Goal: Use online tool/utility: Utilize a website feature to perform a specific function

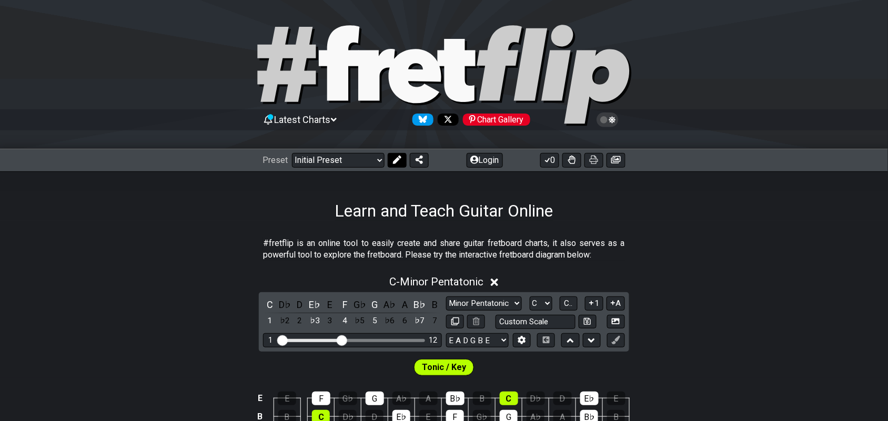
click at [393, 160] on icon at bounding box center [397, 160] width 8 height 8
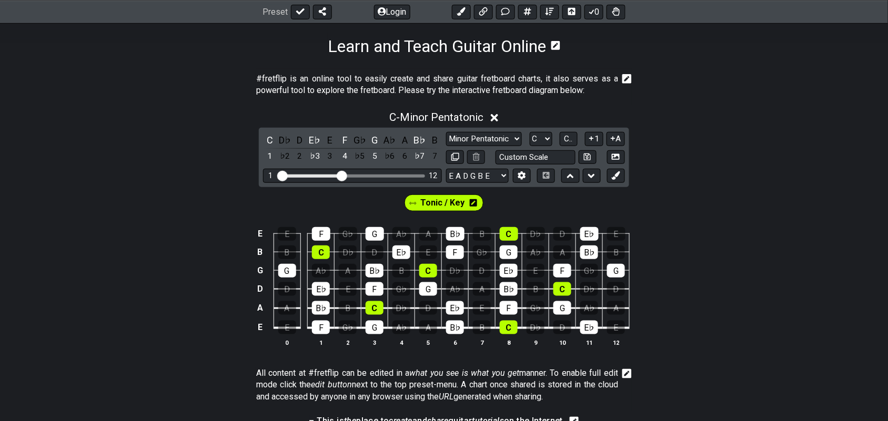
scroll to position [197, 0]
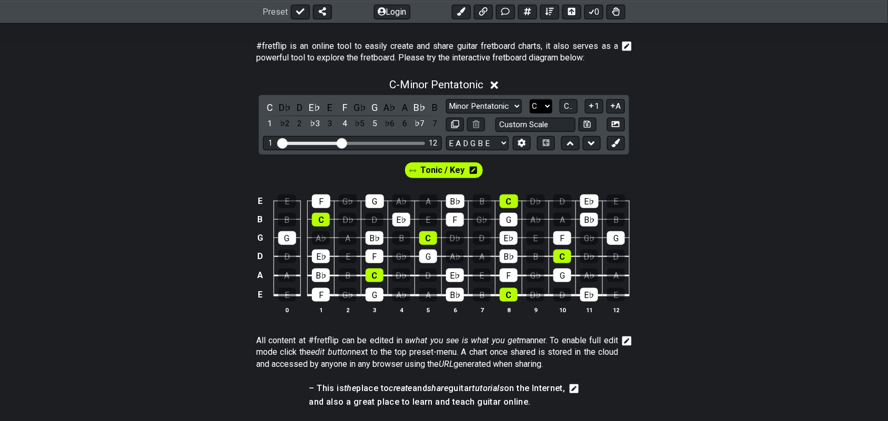
click at [546, 104] on select "A♭ A A♯ B♭ B C C♯ D♭ D D♯ E♭ E F F♯ G♭ G G♯" at bounding box center [541, 106] width 23 height 14
select select "G"
click at [530, 99] on select "A♭ A A♯ B♭ B C C♯ D♭ D D♯ E♭ E F F♯ G♭ G G♯" at bounding box center [541, 106] width 23 height 14
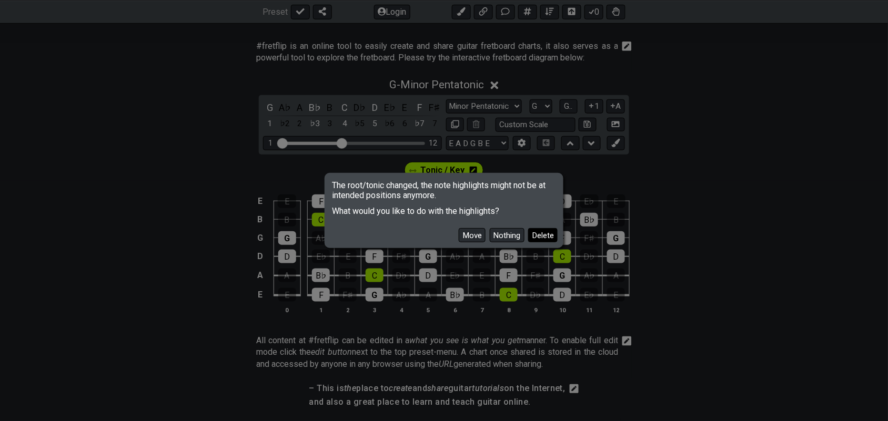
click at [537, 233] on button "Delete" at bounding box center [542, 235] width 29 height 14
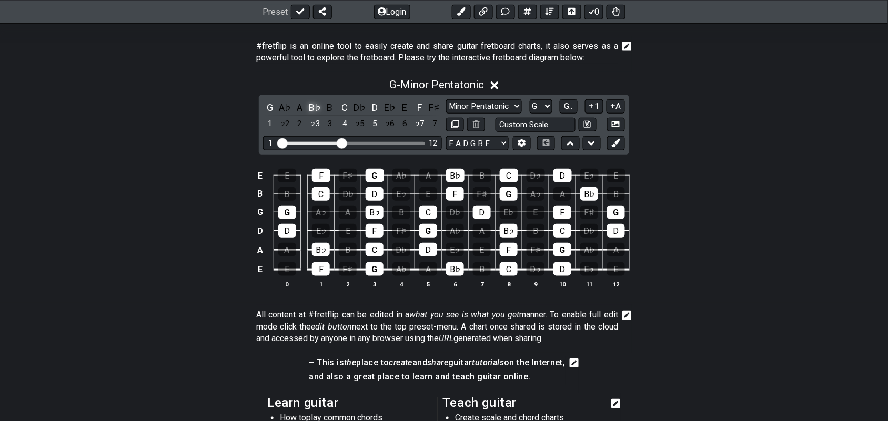
click at [314, 112] on div "B♭" at bounding box center [315, 108] width 14 height 14
click at [329, 107] on div "B" at bounding box center [330, 108] width 14 height 14
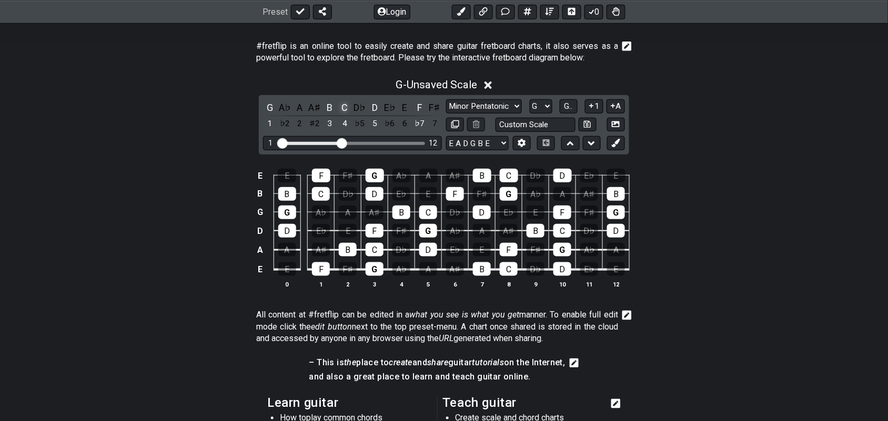
click at [343, 108] on div "C" at bounding box center [345, 108] width 14 height 14
click at [616, 144] on icon at bounding box center [616, 143] width 8 height 8
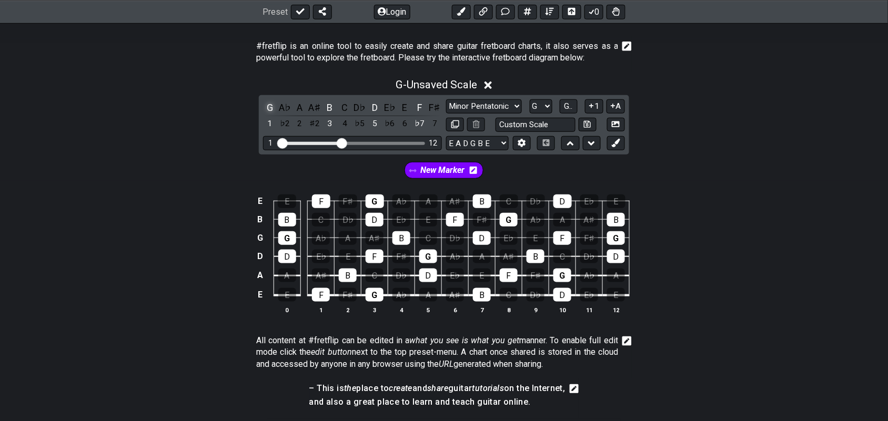
click at [269, 106] on div "G" at bounding box center [270, 108] width 14 height 14
click at [330, 111] on div "B" at bounding box center [330, 108] width 14 height 14
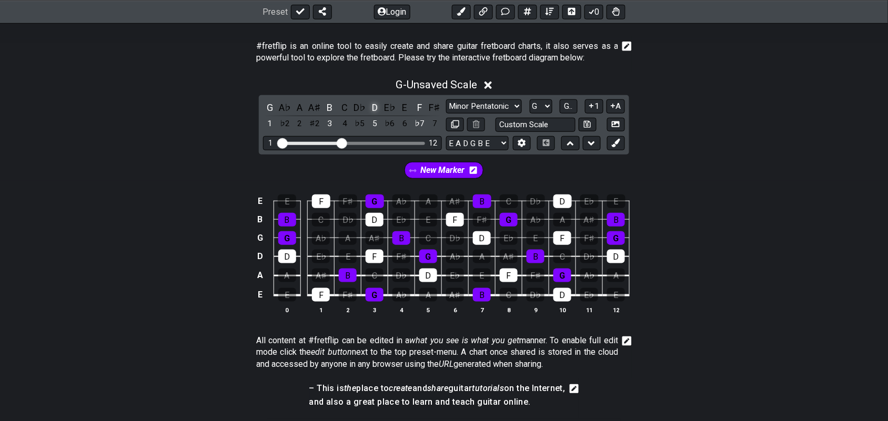
click at [375, 108] on div "D" at bounding box center [375, 108] width 14 height 14
click at [418, 104] on div "F" at bounding box center [420, 108] width 14 height 14
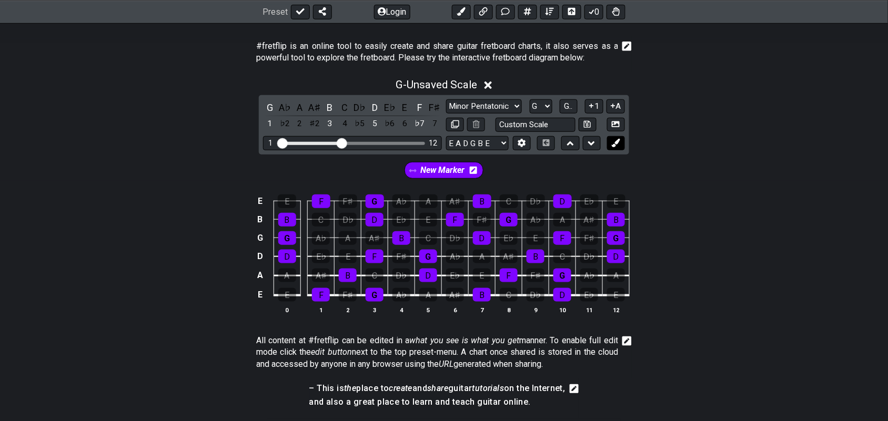
click at [622, 142] on button at bounding box center [616, 143] width 18 height 14
click at [271, 104] on div "G" at bounding box center [270, 108] width 14 height 14
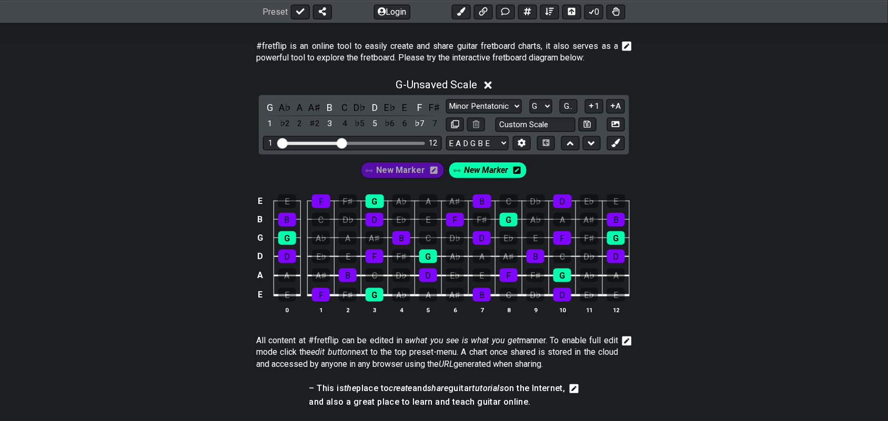
click at [496, 169] on span "New Marker" at bounding box center [486, 170] width 44 height 15
click at [404, 293] on div "A♭" at bounding box center [402, 295] width 18 height 14
click at [460, 294] on div "A♯" at bounding box center [455, 295] width 18 height 14
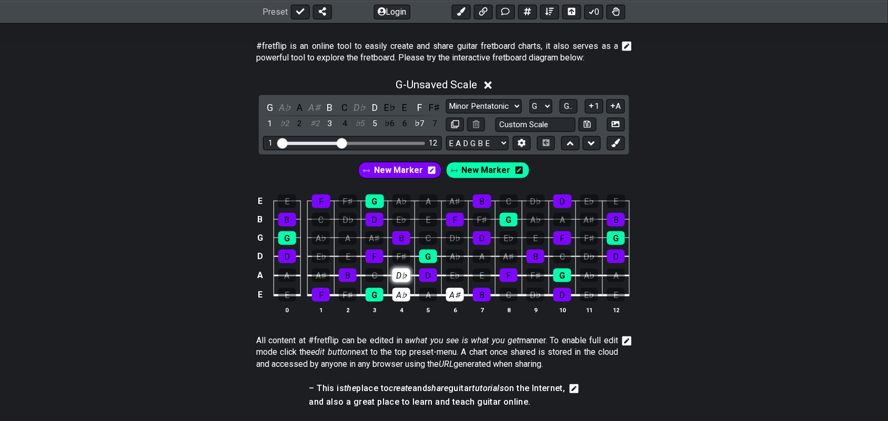
click at [403, 276] on div "D♭" at bounding box center [402, 276] width 18 height 14
click at [454, 270] on div "E♭" at bounding box center [455, 276] width 18 height 14
click at [458, 255] on div "A♭" at bounding box center [455, 257] width 18 height 14
click at [287, 108] on div "A♭" at bounding box center [285, 108] width 14 height 14
click at [321, 106] on div "A♯" at bounding box center [315, 108] width 14 height 14
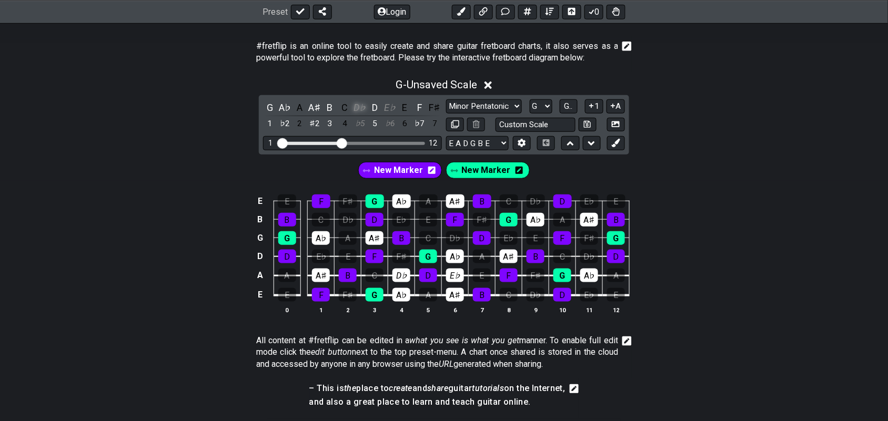
click at [359, 108] on div "D♭" at bounding box center [360, 108] width 14 height 14
click at [388, 105] on div "E♭" at bounding box center [390, 108] width 14 height 14
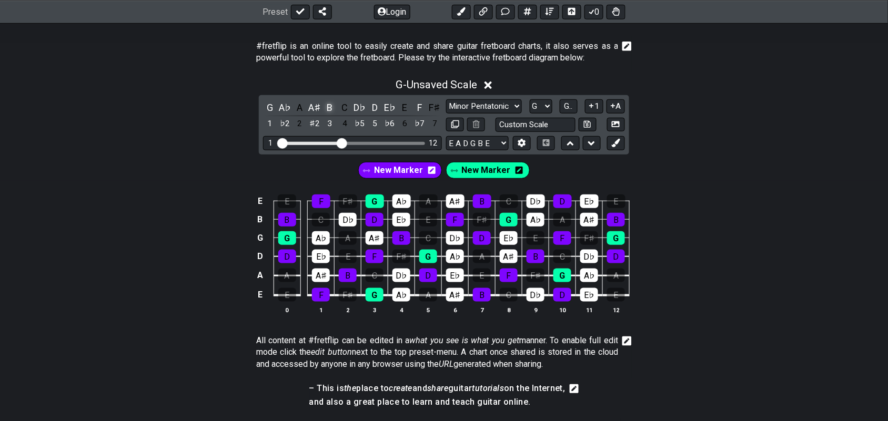
click at [328, 108] on div "B" at bounding box center [330, 108] width 14 height 14
click at [378, 108] on div "D" at bounding box center [375, 108] width 14 height 14
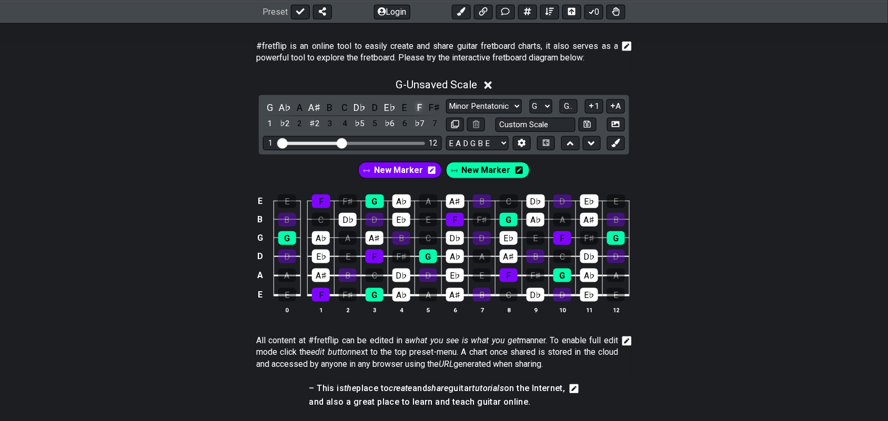
click at [420, 106] on div "F" at bounding box center [420, 108] width 14 height 14
click at [272, 108] on div "G" at bounding box center [270, 108] width 14 height 14
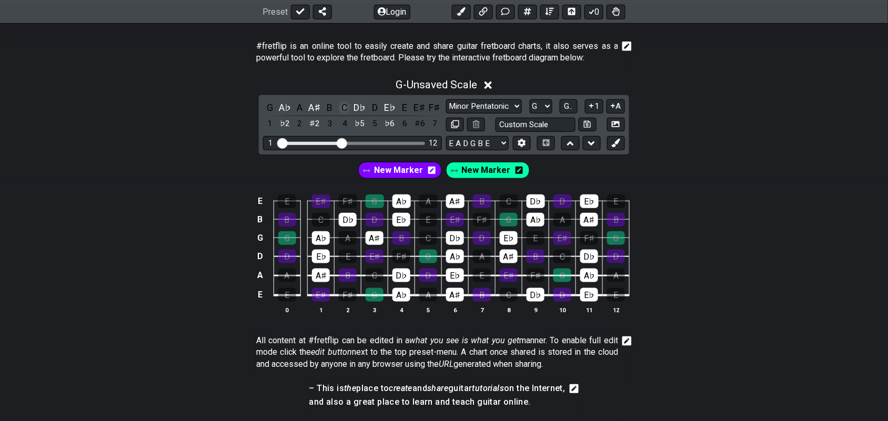
click at [349, 108] on div "C" at bounding box center [345, 108] width 14 height 14
click at [408, 107] on div "E" at bounding box center [405, 108] width 14 height 14
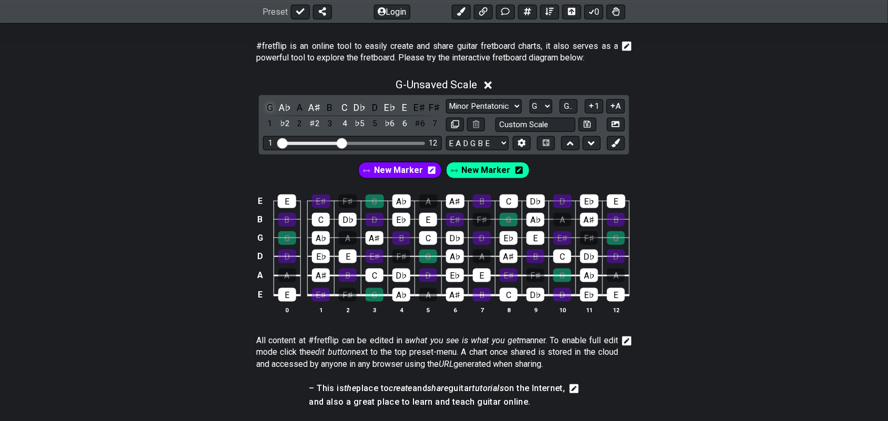
click at [272, 106] on div "G" at bounding box center [270, 108] width 14 height 14
click at [431, 170] on icon at bounding box center [431, 170] width 7 height 8
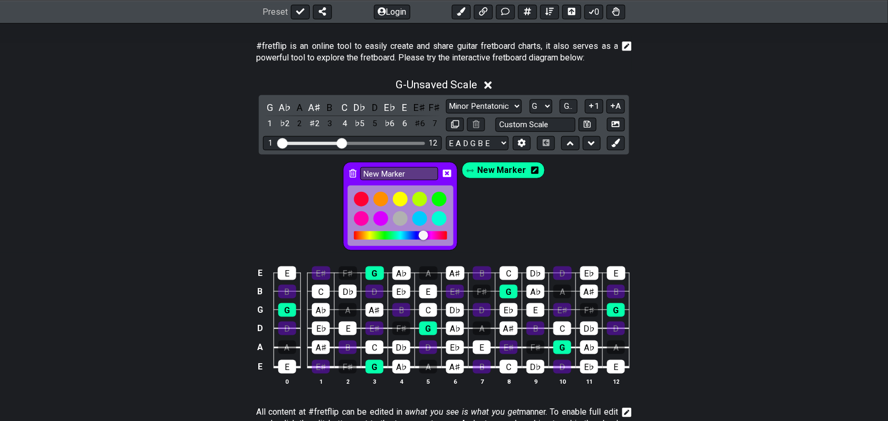
click at [354, 174] on icon at bounding box center [352, 173] width 7 height 8
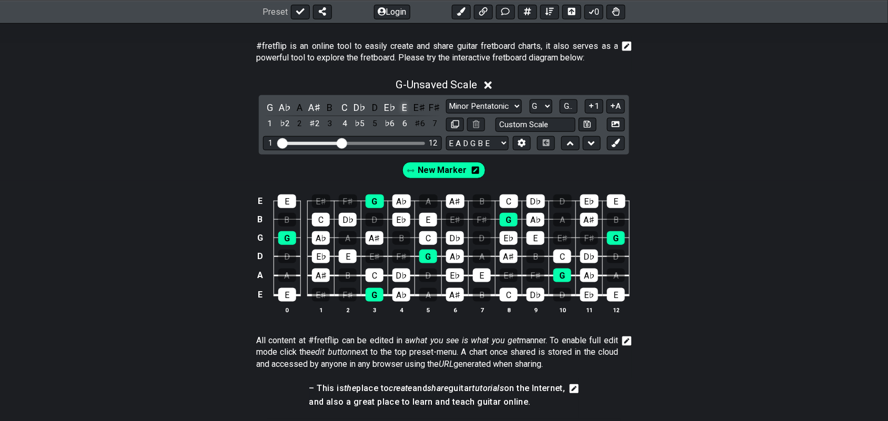
click at [404, 107] on div "E" at bounding box center [405, 108] width 14 height 14
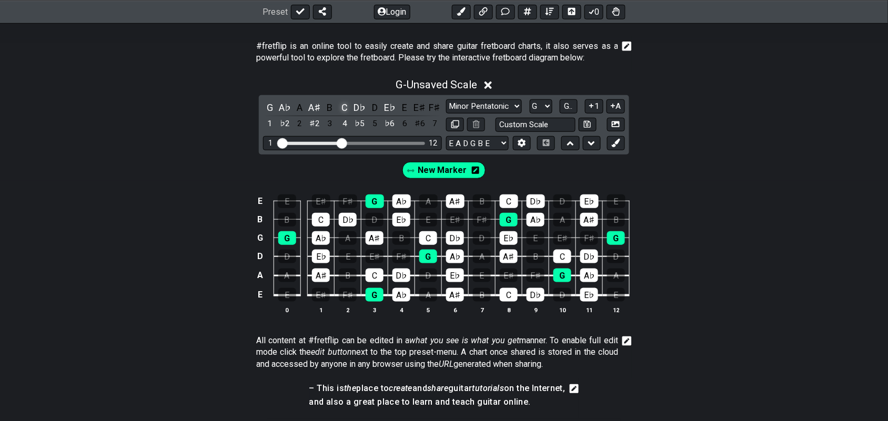
click at [345, 106] on div "C" at bounding box center [345, 108] width 14 height 14
click at [266, 109] on div "G" at bounding box center [270, 108] width 14 height 14
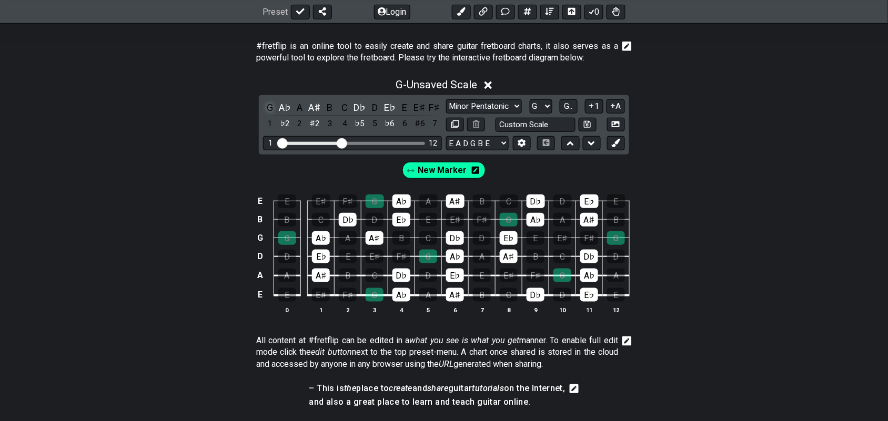
click at [267, 105] on div "G" at bounding box center [270, 108] width 14 height 14
click at [332, 108] on div "B" at bounding box center [330, 108] width 14 height 14
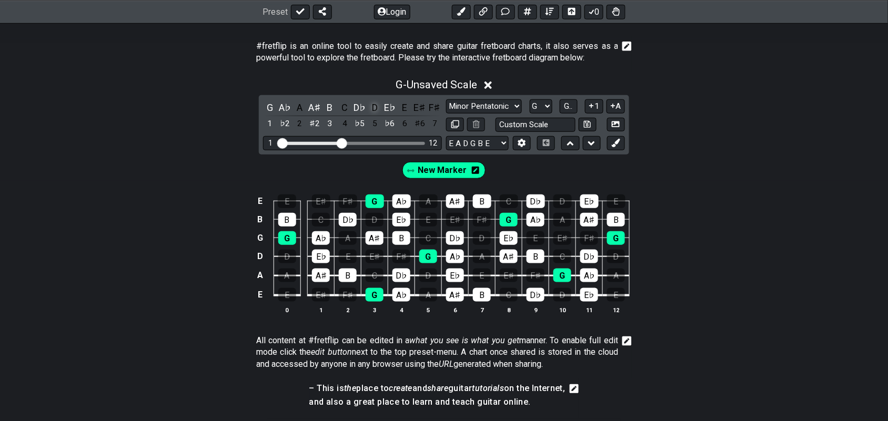
click at [376, 106] on div "D" at bounding box center [375, 108] width 14 height 14
click at [420, 105] on div "E♯" at bounding box center [420, 108] width 14 height 14
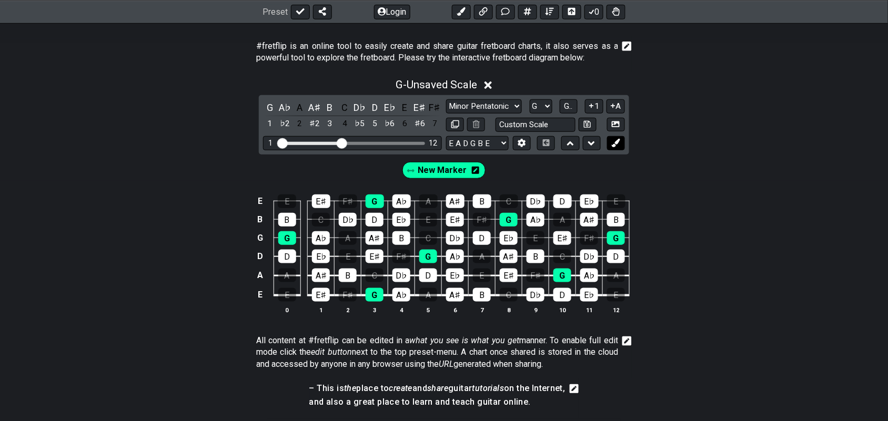
click at [615, 146] on icon at bounding box center [616, 143] width 8 height 8
click at [265, 106] on div "G" at bounding box center [270, 108] width 14 height 14
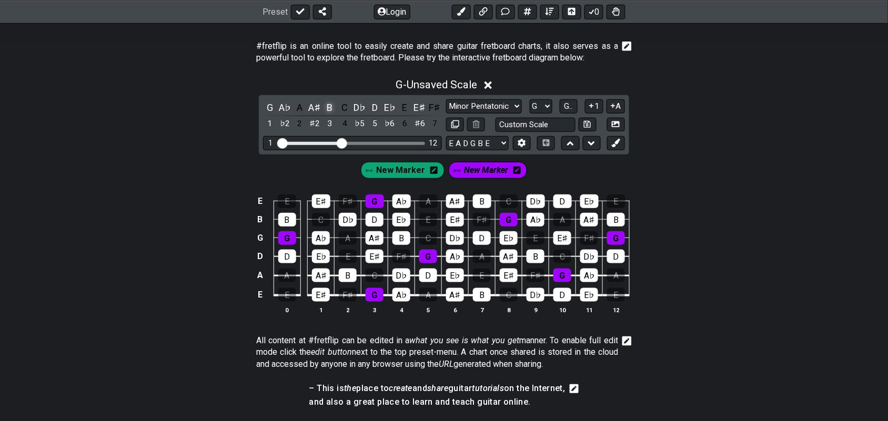
click at [326, 107] on div "B" at bounding box center [330, 108] width 14 height 14
click at [374, 107] on div "D" at bounding box center [375, 108] width 14 height 14
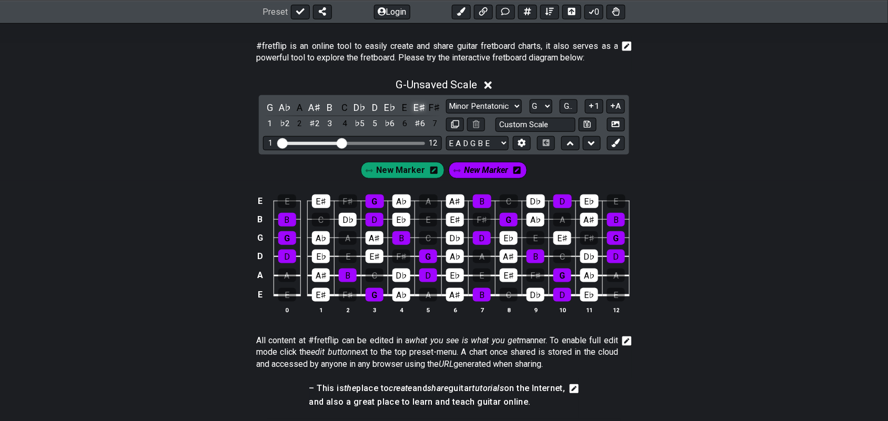
click at [416, 107] on div "E♯" at bounding box center [420, 108] width 14 height 14
click at [411, 172] on span "New Marker" at bounding box center [401, 170] width 49 height 15
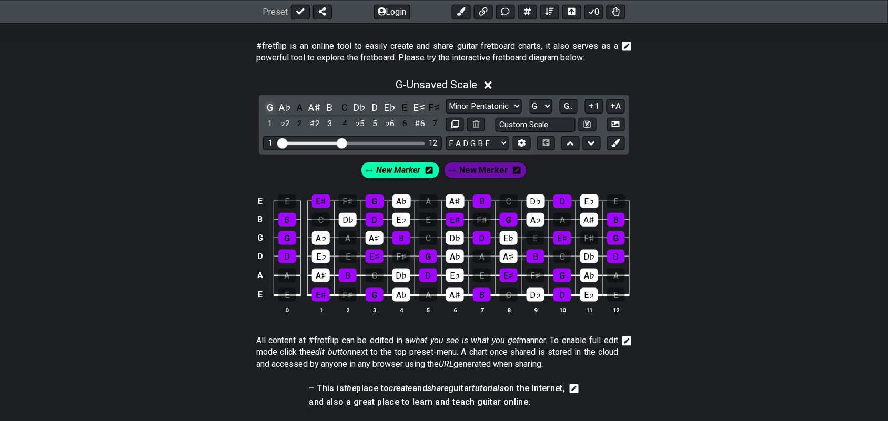
click at [269, 108] on div "G" at bounding box center [270, 108] width 14 height 14
click at [401, 173] on span "New Marker" at bounding box center [399, 170] width 44 height 15
